Goal: Task Accomplishment & Management: Use online tool/utility

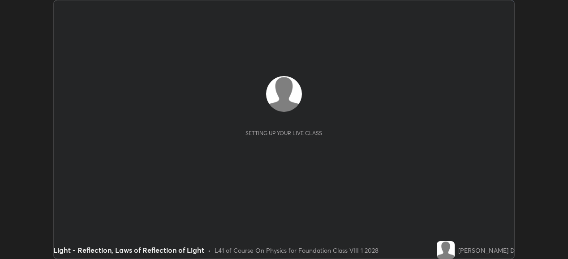
scroll to position [259, 567]
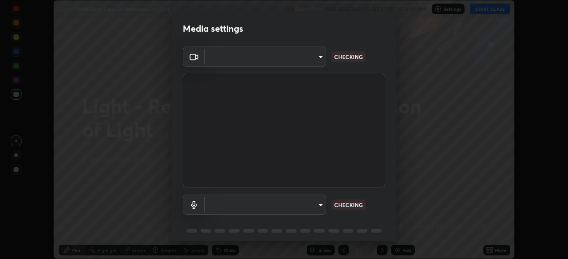
type input "1674d967bf5bfe0c65a51c96eaa310d8c5db01ba72f63f0a3a6b621615c927a6"
type input "27e29e7a49ed761b9c5d03922d52c496d235a4db82b777d31af51cbe9e7ea95e"
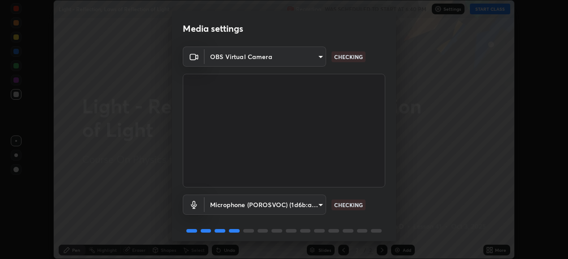
scroll to position [34, 0]
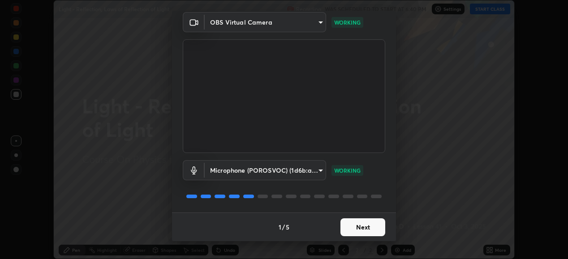
click at [362, 227] on button "Next" at bounding box center [362, 227] width 45 height 18
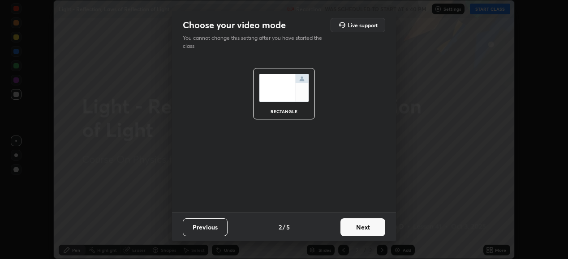
scroll to position [0, 0]
click at [365, 230] on button "Next" at bounding box center [362, 227] width 45 height 18
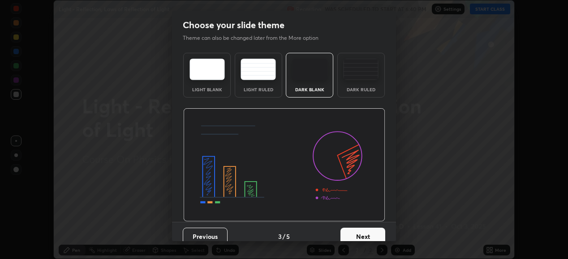
click at [367, 230] on button "Next" at bounding box center [362, 237] width 45 height 18
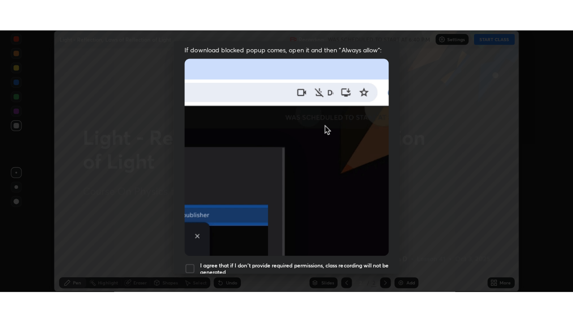
scroll to position [217, 0]
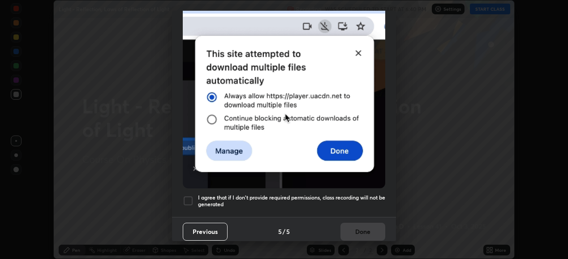
click at [189, 199] on div at bounding box center [188, 201] width 11 height 11
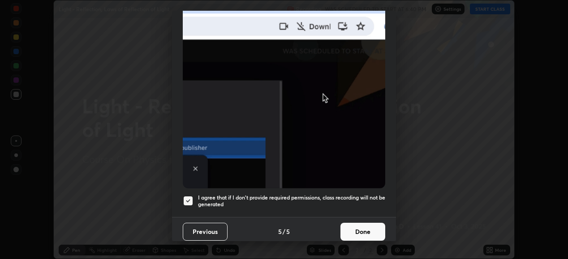
click at [356, 226] on button "Done" at bounding box center [362, 232] width 45 height 18
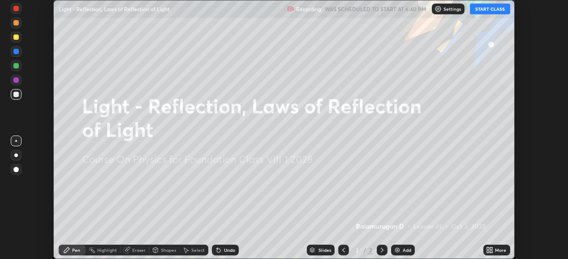
click at [492, 250] on icon at bounding box center [489, 250] width 7 height 7
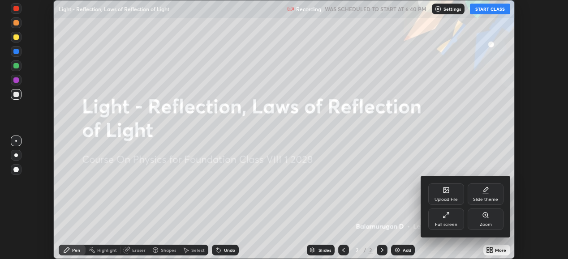
click at [452, 221] on div "Full screen" at bounding box center [446, 219] width 36 height 21
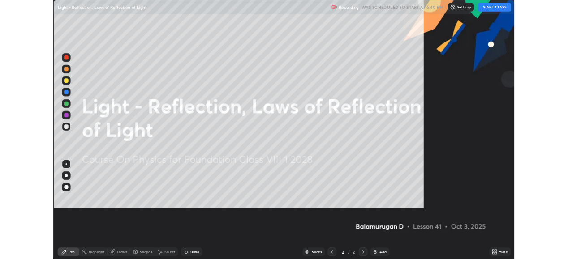
scroll to position [322, 573]
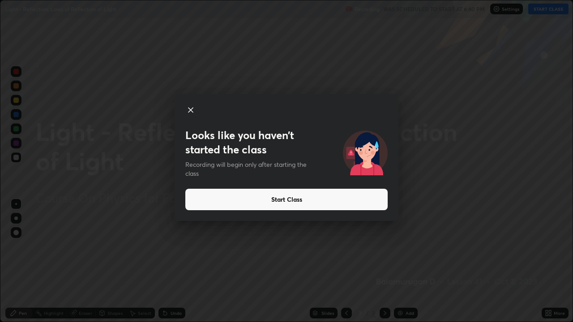
click at [191, 109] on icon at bounding box center [190, 110] width 11 height 11
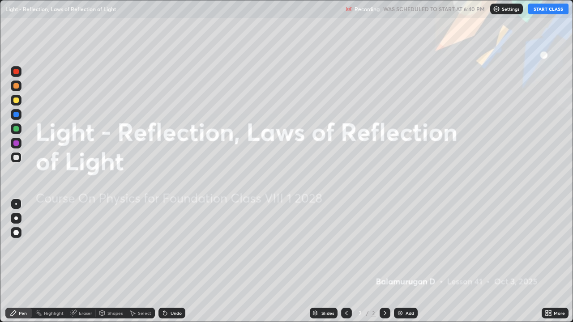
click at [556, 10] on button "START CLASS" at bounding box center [548, 9] width 40 height 11
click at [405, 259] on div "Add" at bounding box center [406, 313] width 24 height 11
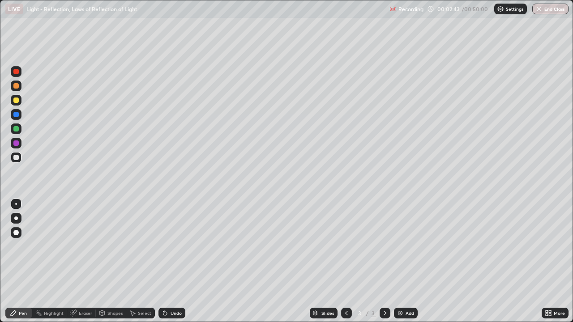
click at [16, 113] on div at bounding box center [15, 114] width 5 height 5
click at [19, 259] on div "Pen" at bounding box center [23, 313] width 8 height 4
click at [16, 130] on div at bounding box center [15, 128] width 5 height 5
click at [13, 100] on div at bounding box center [16, 100] width 11 height 11
click at [300, 45] on button "Undo" at bounding box center [313, 49] width 26 height 11
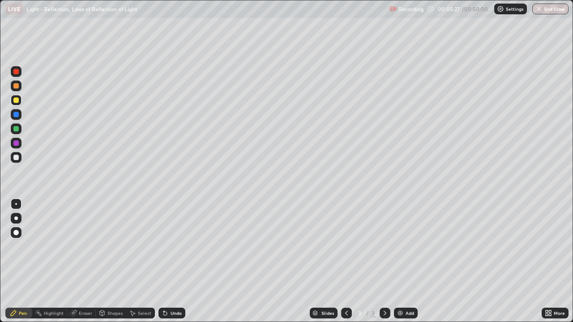
click at [17, 217] on div at bounding box center [16, 219] width 4 height 4
click at [15, 115] on div at bounding box center [15, 114] width 5 height 5
click at [14, 85] on div at bounding box center [15, 85] width 5 height 5
click at [172, 259] on div "Undo" at bounding box center [176, 313] width 11 height 4
click at [173, 259] on div "Undo" at bounding box center [176, 313] width 11 height 4
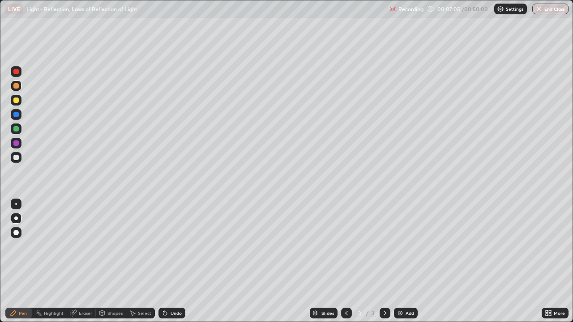
click at [172, 259] on div "Undo" at bounding box center [176, 313] width 11 height 4
click at [402, 259] on img at bounding box center [400, 313] width 7 height 7
click at [78, 53] on button "Undo" at bounding box center [91, 57] width 26 height 11
click at [15, 130] on div at bounding box center [15, 128] width 5 height 5
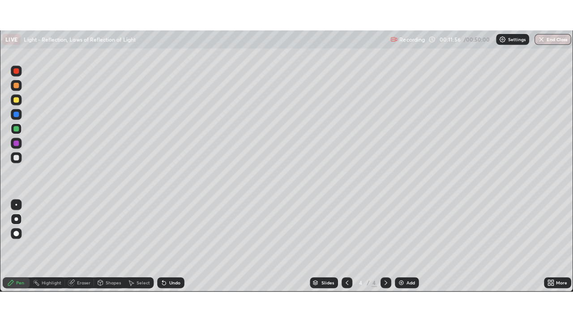
scroll to position [44499, 44190]
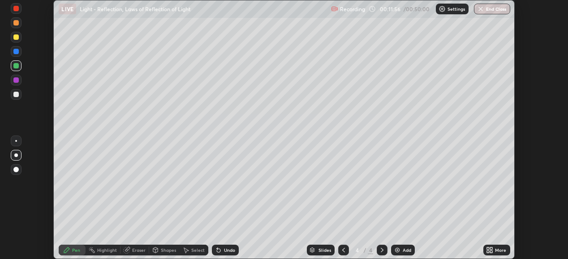
click at [291, 2] on div "LIVE Light - Reflection, Laws of Reflection of Light" at bounding box center [193, 9] width 268 height 18
click at [498, 251] on div "More" at bounding box center [500, 250] width 11 height 4
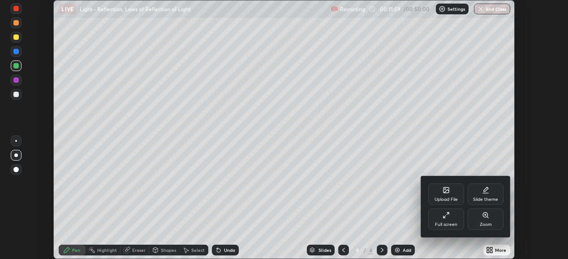
click at [449, 218] on div "Full screen" at bounding box center [446, 219] width 36 height 21
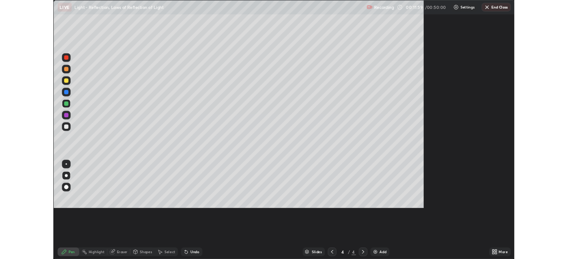
scroll to position [322, 573]
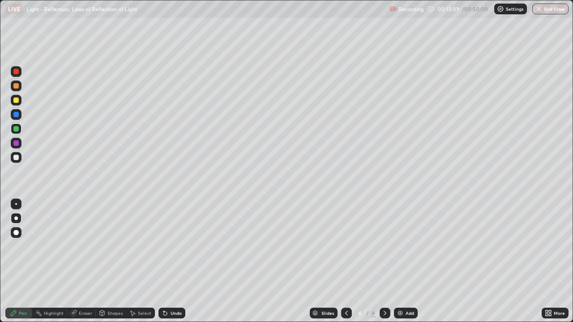
click at [175, 259] on div "Undo" at bounding box center [176, 313] width 11 height 4
click at [171, 259] on div "Undo" at bounding box center [176, 313] width 11 height 4
click at [173, 259] on div "Undo" at bounding box center [176, 313] width 11 height 4
click at [14, 114] on div at bounding box center [15, 114] width 5 height 5
click at [171, 259] on div "Undo" at bounding box center [176, 313] width 11 height 4
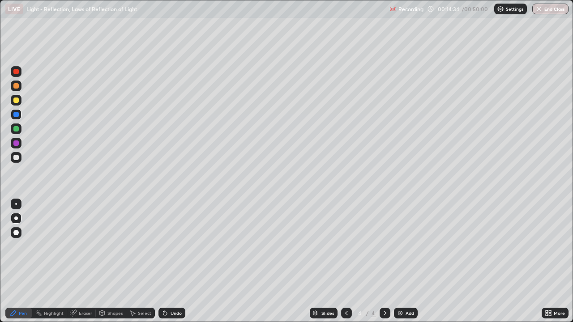
click at [108, 259] on div "Shapes" at bounding box center [114, 313] width 15 height 4
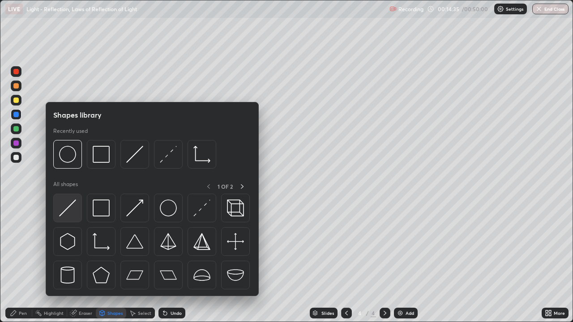
click at [68, 209] on img at bounding box center [67, 208] width 17 height 17
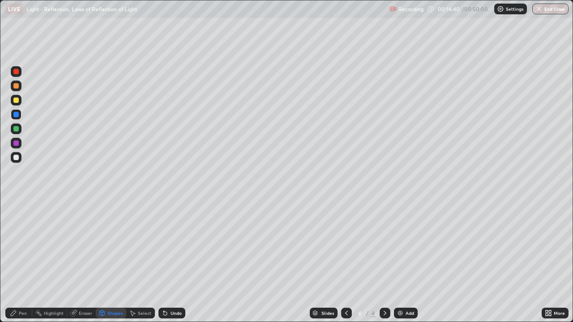
click at [18, 259] on div "Pen" at bounding box center [18, 313] width 27 height 11
click at [20, 259] on div "Pen" at bounding box center [23, 313] width 8 height 4
click at [15, 100] on div at bounding box center [15, 100] width 5 height 5
click at [171, 259] on div "Undo" at bounding box center [176, 313] width 11 height 4
click at [13, 100] on div at bounding box center [15, 100] width 5 height 5
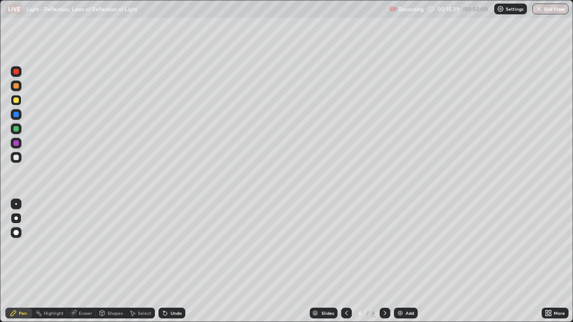
click at [110, 259] on div "Shapes" at bounding box center [114, 313] width 15 height 4
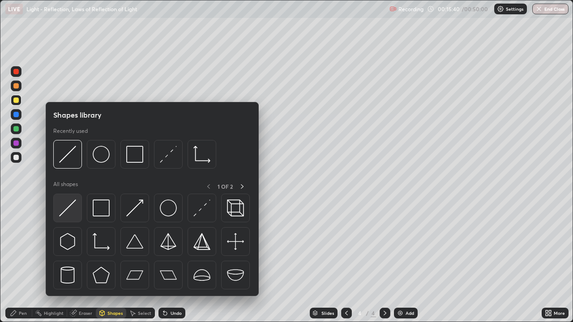
click at [68, 205] on img at bounding box center [67, 208] width 17 height 17
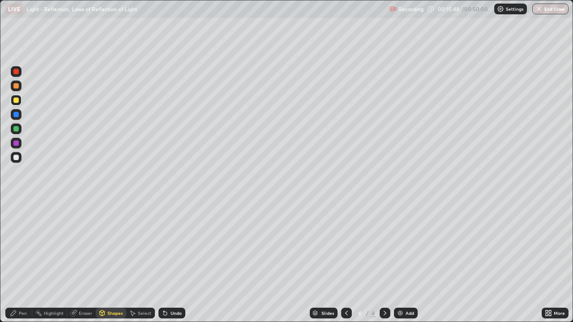
click at [15, 259] on icon at bounding box center [13, 313] width 5 height 5
click at [14, 100] on div at bounding box center [15, 100] width 5 height 5
click at [15, 99] on div at bounding box center [15, 100] width 5 height 5
click at [14, 100] on div at bounding box center [15, 100] width 5 height 5
click at [15, 115] on div at bounding box center [15, 114] width 5 height 5
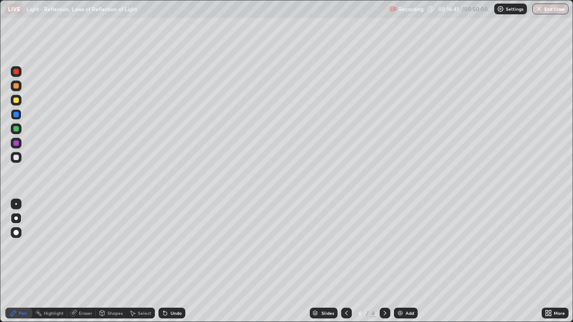
click at [17, 86] on div at bounding box center [15, 85] width 5 height 5
click at [15, 98] on div at bounding box center [15, 100] width 5 height 5
click at [17, 142] on div at bounding box center [15, 143] width 5 height 5
click at [17, 75] on div at bounding box center [16, 71] width 11 height 11
click at [14, 85] on div at bounding box center [15, 85] width 5 height 5
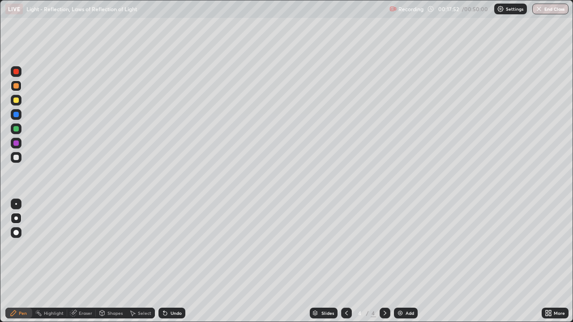
click at [113, 259] on div "Shapes" at bounding box center [114, 313] width 15 height 4
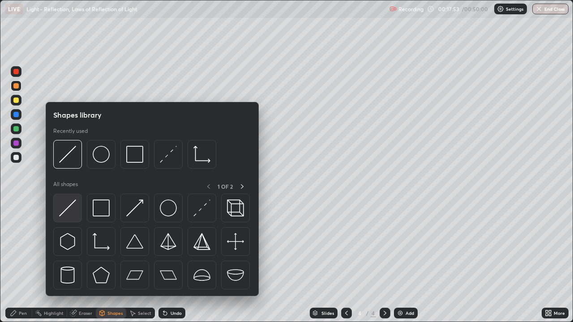
click at [64, 205] on img at bounding box center [67, 208] width 17 height 17
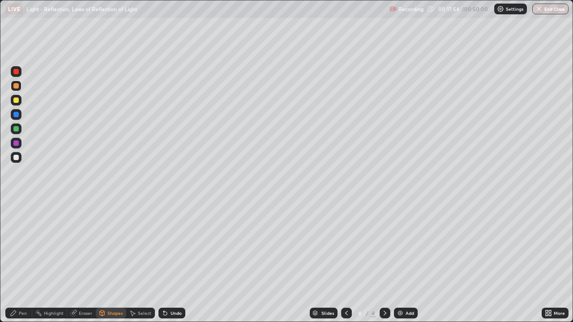
click at [115, 259] on div "Shapes" at bounding box center [111, 313] width 30 height 11
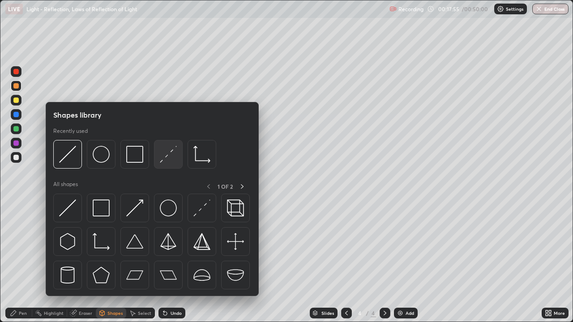
click at [166, 157] on img at bounding box center [168, 154] width 17 height 17
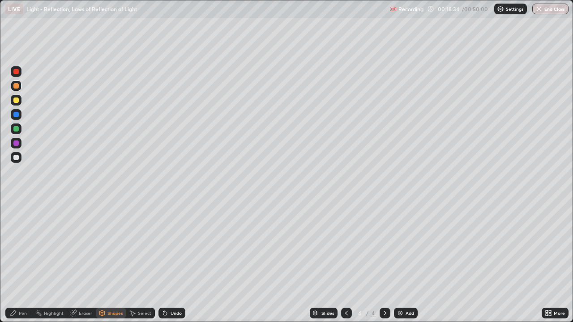
click at [14, 130] on div at bounding box center [15, 128] width 5 height 5
click at [171, 259] on div "Undo" at bounding box center [176, 313] width 11 height 4
click at [176, 259] on div "Undo" at bounding box center [176, 313] width 11 height 4
click at [171, 259] on div "Undo" at bounding box center [176, 313] width 11 height 4
click at [15, 259] on icon at bounding box center [13, 313] width 7 height 7
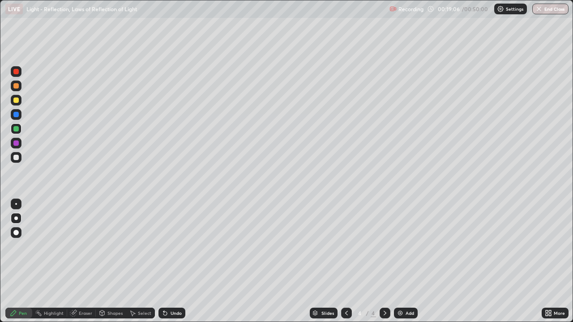
click at [15, 100] on div at bounding box center [15, 100] width 5 height 5
click at [15, 99] on div at bounding box center [15, 100] width 5 height 5
click at [83, 259] on div "Eraser" at bounding box center [85, 313] width 13 height 4
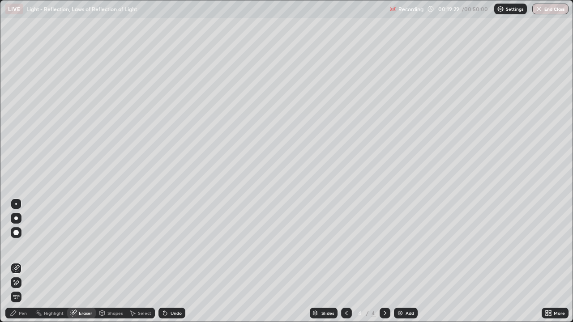
click at [110, 259] on div "Shapes" at bounding box center [111, 313] width 30 height 11
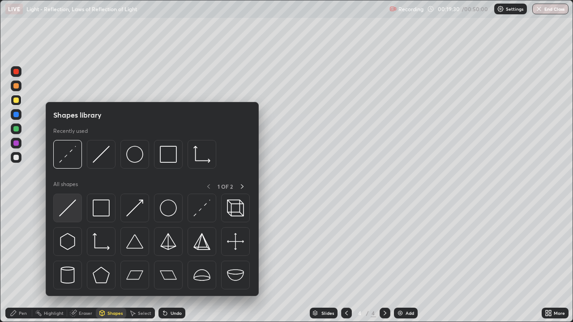
click at [70, 207] on img at bounding box center [67, 208] width 17 height 17
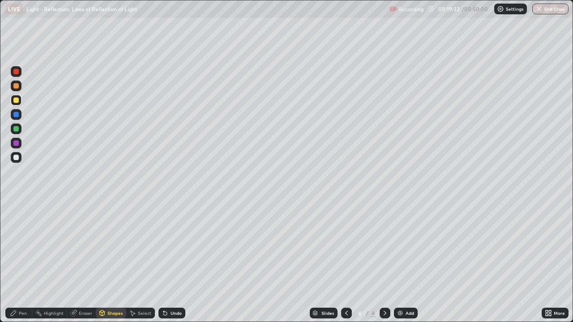
click at [25, 259] on div "Pen" at bounding box center [18, 313] width 27 height 11
click at [23, 259] on div "Pen" at bounding box center [23, 313] width 8 height 4
click at [24, 259] on div "Pen" at bounding box center [23, 313] width 8 height 4
click at [171, 259] on div "Undo" at bounding box center [171, 313] width 27 height 11
click at [109, 259] on div "Shapes" at bounding box center [111, 313] width 30 height 11
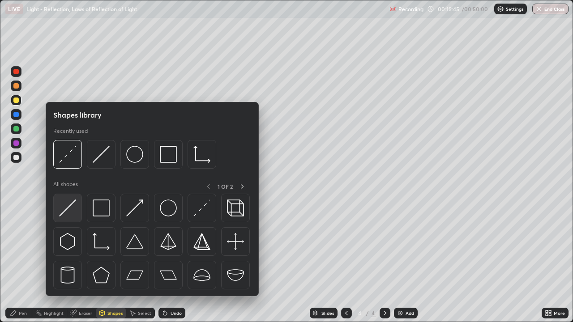
click at [72, 205] on img at bounding box center [67, 208] width 17 height 17
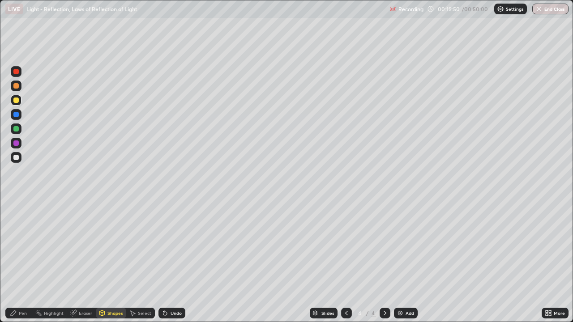
click at [19, 259] on div "Pen" at bounding box center [18, 313] width 27 height 11
click at [17, 127] on div at bounding box center [15, 128] width 5 height 5
click at [163, 259] on div "Undo" at bounding box center [171, 313] width 27 height 11
click at [164, 259] on icon at bounding box center [165, 314] width 4 height 4
click at [166, 259] on div "Undo" at bounding box center [171, 313] width 27 height 11
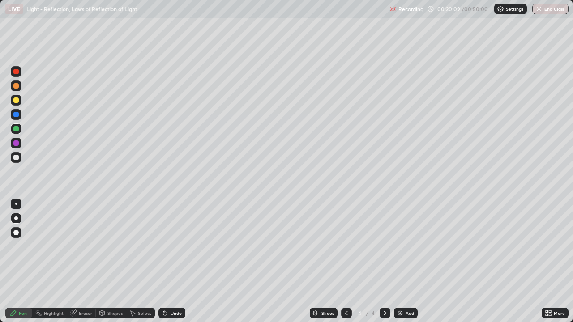
click at [165, 259] on div "Undo" at bounding box center [171, 313] width 27 height 11
click at [14, 85] on div at bounding box center [15, 85] width 5 height 5
click at [15, 157] on div at bounding box center [15, 157] width 5 height 5
click at [406, 259] on div "Add" at bounding box center [406, 313] width 24 height 11
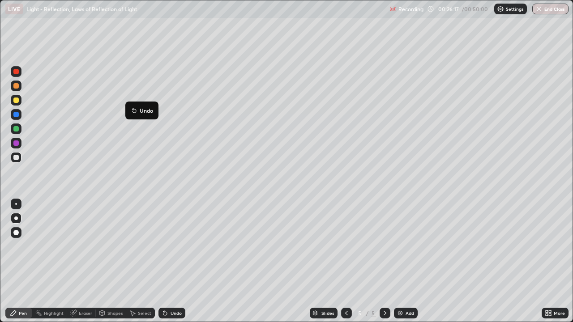
click at [144, 106] on button "Undo" at bounding box center [142, 110] width 26 height 11
click at [13, 86] on div at bounding box center [15, 85] width 5 height 5
click at [172, 259] on div "Undo" at bounding box center [176, 313] width 11 height 4
click at [175, 259] on div "Undo" at bounding box center [176, 313] width 11 height 4
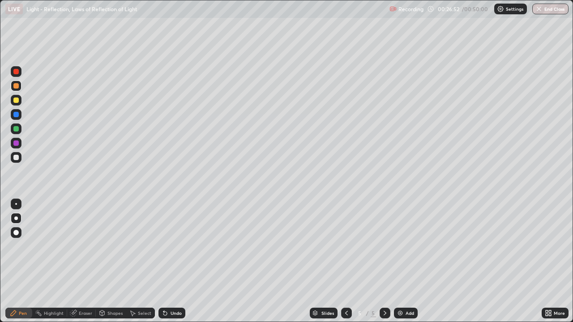
click at [172, 259] on div "Undo" at bounding box center [176, 313] width 11 height 4
click at [176, 259] on div "Undo" at bounding box center [176, 313] width 11 height 4
click at [175, 259] on div "Undo" at bounding box center [176, 313] width 11 height 4
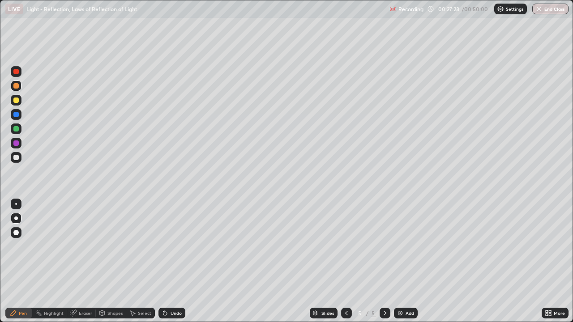
click at [176, 259] on div "Undo" at bounding box center [171, 313] width 27 height 11
click at [174, 259] on div "Undo" at bounding box center [171, 313] width 27 height 11
click at [13, 113] on div at bounding box center [16, 114] width 11 height 11
click at [169, 259] on div "Undo" at bounding box center [171, 313] width 27 height 11
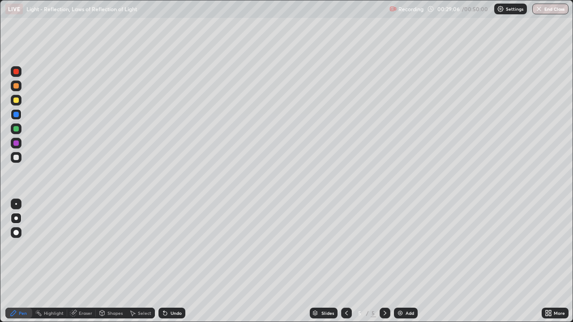
click at [173, 259] on div "Undo" at bounding box center [176, 313] width 11 height 4
click at [175, 259] on div "Undo" at bounding box center [176, 313] width 11 height 4
click at [171, 259] on div "Undo" at bounding box center [176, 313] width 11 height 4
click at [370, 57] on button "Undo" at bounding box center [383, 61] width 26 height 11
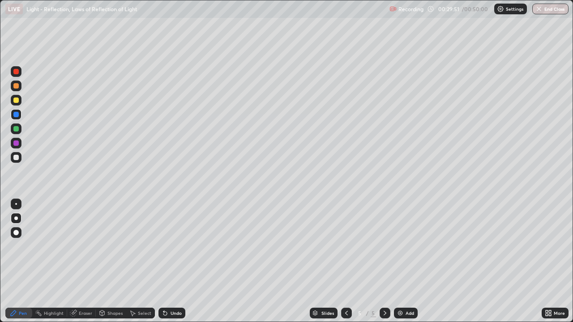
click at [14, 98] on div at bounding box center [15, 100] width 5 height 5
click at [174, 259] on div "Undo" at bounding box center [171, 313] width 27 height 11
click at [16, 116] on div at bounding box center [15, 114] width 5 height 5
click at [15, 102] on div at bounding box center [15, 100] width 5 height 5
click at [14, 129] on div at bounding box center [15, 128] width 5 height 5
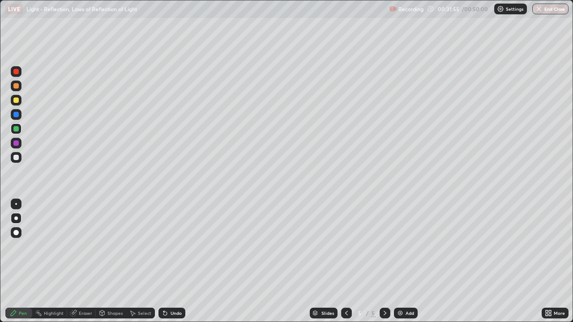
click at [12, 156] on div at bounding box center [16, 157] width 11 height 11
click at [111, 259] on div "Shapes" at bounding box center [114, 313] width 15 height 4
click at [169, 259] on div "Undo" at bounding box center [171, 313] width 27 height 11
click at [173, 259] on div "Undo" at bounding box center [171, 313] width 27 height 11
click at [171, 259] on div "Undo" at bounding box center [171, 313] width 27 height 11
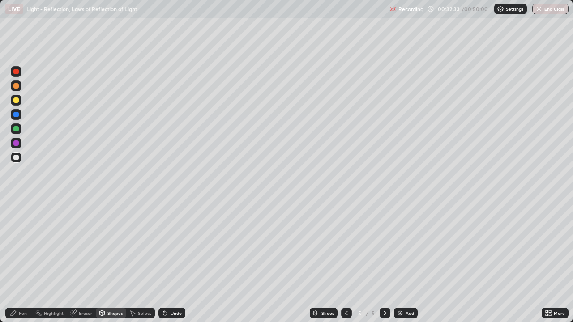
click at [171, 259] on div "Undo" at bounding box center [171, 313] width 27 height 11
click at [23, 259] on div "Pen" at bounding box center [23, 313] width 8 height 4
click at [172, 259] on div "Undo" at bounding box center [176, 313] width 11 height 4
click at [171, 259] on div "Undo" at bounding box center [176, 313] width 11 height 4
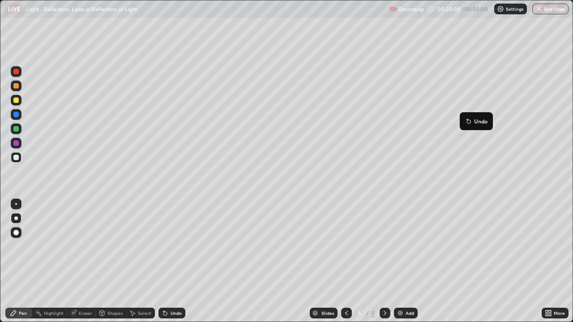
click at [465, 116] on button "Undo" at bounding box center [476, 121] width 26 height 11
click at [16, 127] on div at bounding box center [15, 128] width 5 height 5
click at [14, 85] on div at bounding box center [15, 85] width 5 height 5
click at [18, 127] on div at bounding box center [16, 129] width 11 height 11
click at [12, 113] on div at bounding box center [16, 114] width 11 height 11
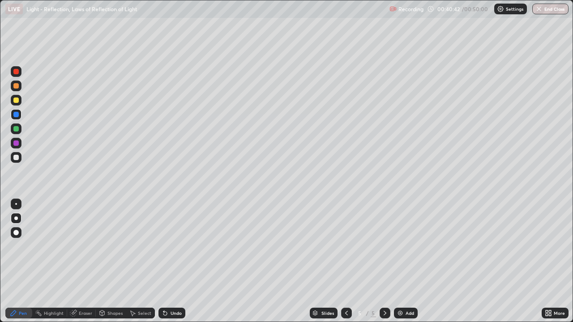
click at [402, 259] on img at bounding box center [400, 313] width 7 height 7
click at [16, 157] on div at bounding box center [15, 157] width 5 height 5
click at [346, 259] on icon at bounding box center [346, 313] width 7 height 7
click at [14, 73] on div at bounding box center [15, 71] width 5 height 5
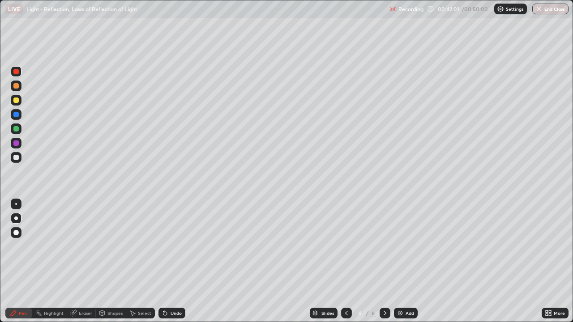
click at [171, 259] on div "Undo" at bounding box center [171, 313] width 27 height 11
click at [171, 259] on div "Undo" at bounding box center [176, 313] width 11 height 4
click at [173, 259] on div "Undo" at bounding box center [176, 313] width 11 height 4
click at [174, 259] on div "Undo" at bounding box center [176, 313] width 11 height 4
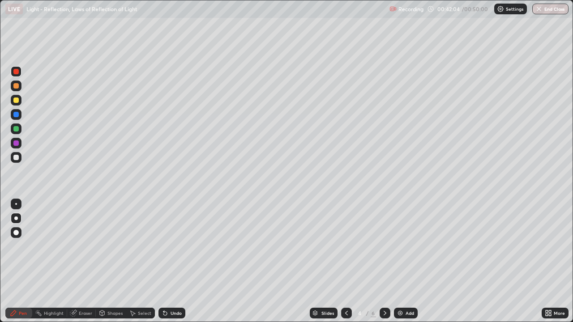
click at [173, 259] on div "Undo" at bounding box center [176, 313] width 11 height 4
click at [174, 259] on div "Undo" at bounding box center [176, 313] width 11 height 4
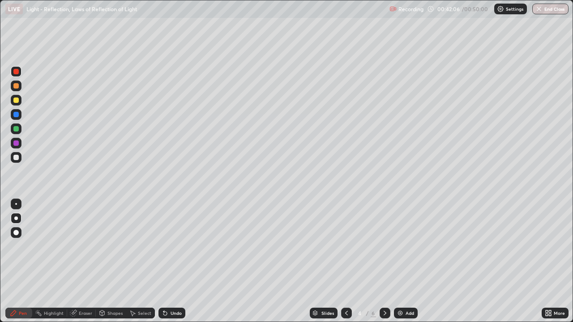
click at [174, 259] on div "Undo" at bounding box center [176, 313] width 11 height 4
click at [383, 259] on icon at bounding box center [384, 313] width 7 height 7
click at [384, 259] on icon at bounding box center [384, 313] width 7 height 7
click at [16, 157] on div at bounding box center [15, 157] width 5 height 5
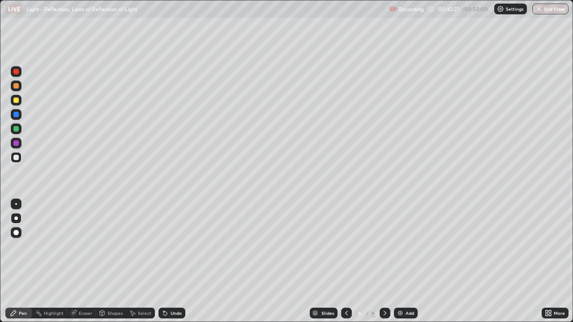
click at [175, 259] on div "Undo" at bounding box center [176, 313] width 11 height 4
click at [172, 259] on div "Undo" at bounding box center [171, 313] width 27 height 11
click at [172, 259] on div "Undo" at bounding box center [176, 313] width 11 height 4
click at [174, 259] on div "Undo" at bounding box center [176, 313] width 11 height 4
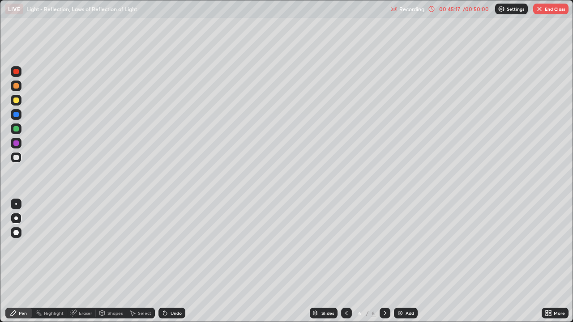
click at [83, 259] on div "Eraser" at bounding box center [85, 313] width 13 height 4
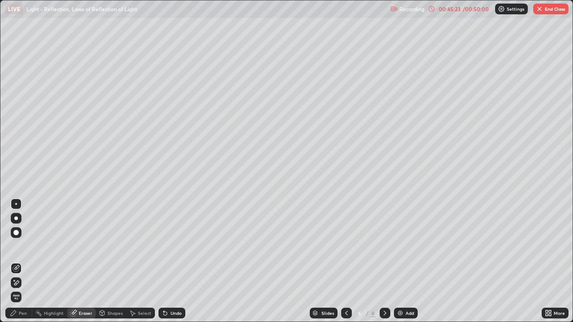
click at [22, 259] on div "Pen" at bounding box center [23, 313] width 8 height 4
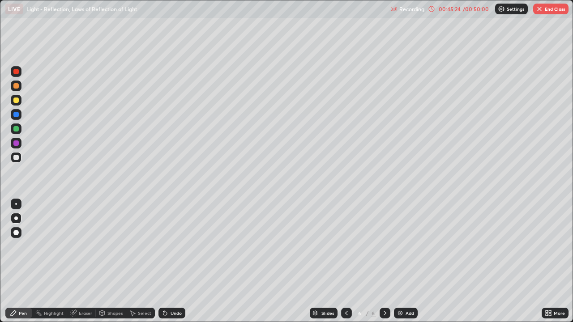
click at [16, 152] on div at bounding box center [16, 157] width 11 height 11
click at [13, 259] on icon at bounding box center [13, 313] width 7 height 7
click at [346, 259] on icon at bounding box center [346, 313] width 7 height 7
click at [386, 259] on div at bounding box center [385, 313] width 11 height 11
click at [557, 9] on button "End Class" at bounding box center [550, 9] width 35 height 11
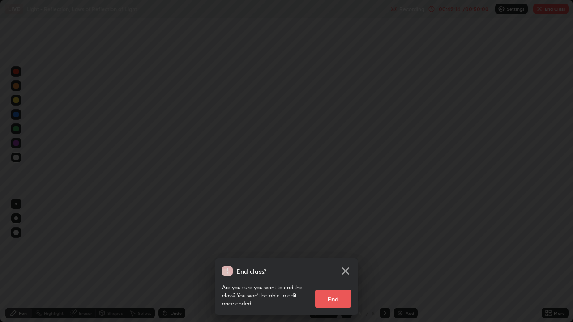
click at [341, 259] on button "End" at bounding box center [333, 299] width 36 height 18
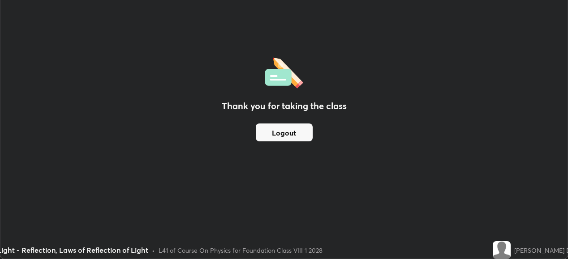
scroll to position [44499, 44190]
